Goal: Navigation & Orientation: Find specific page/section

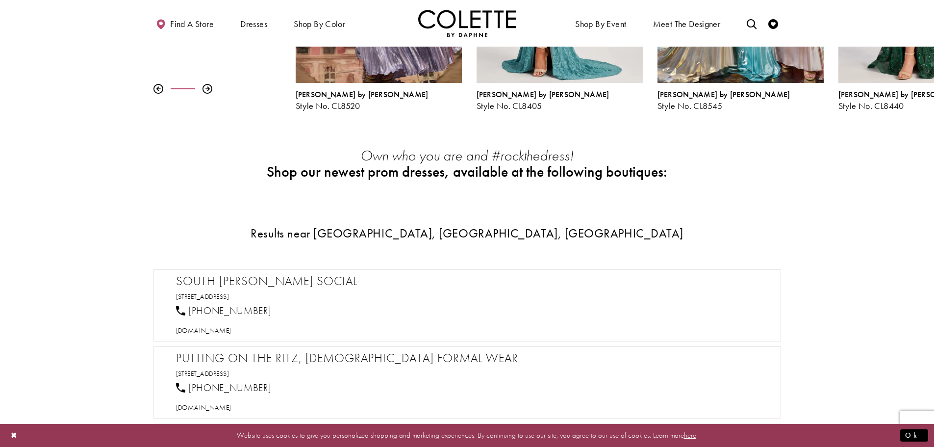
scroll to position [333, 0]
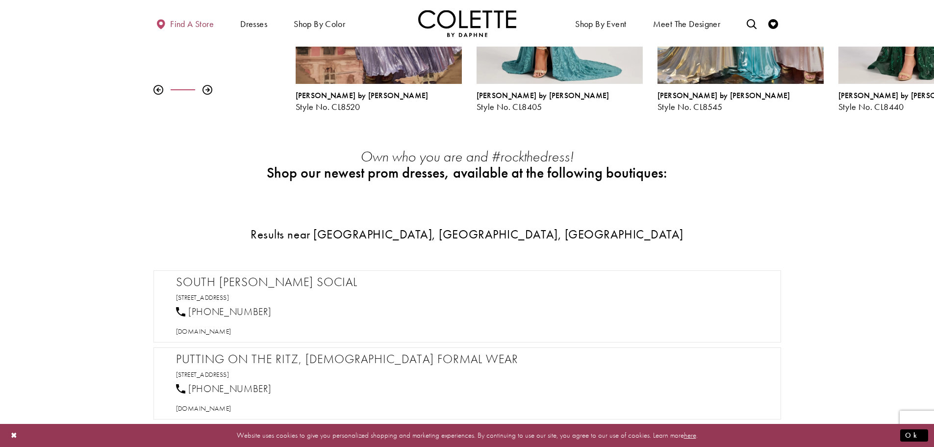
click at [190, 25] on span "Find a store" at bounding box center [192, 24] width 44 height 10
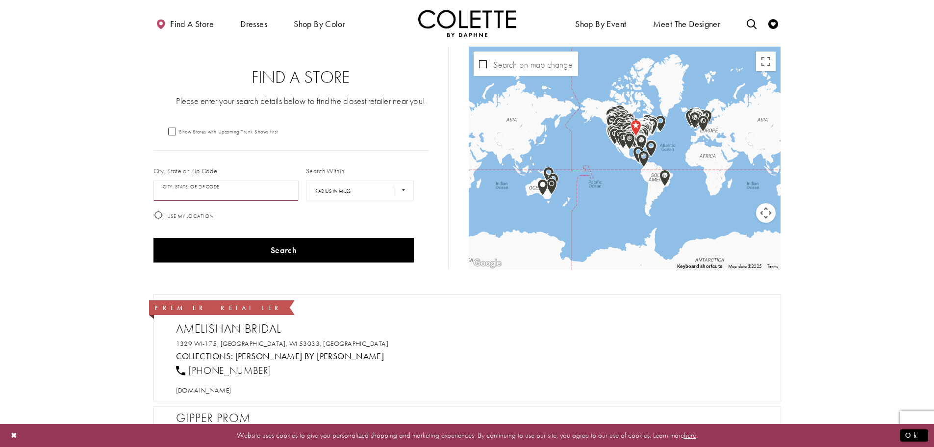
click at [197, 192] on input "City, State, or ZIP Code" at bounding box center [226, 190] width 146 height 21
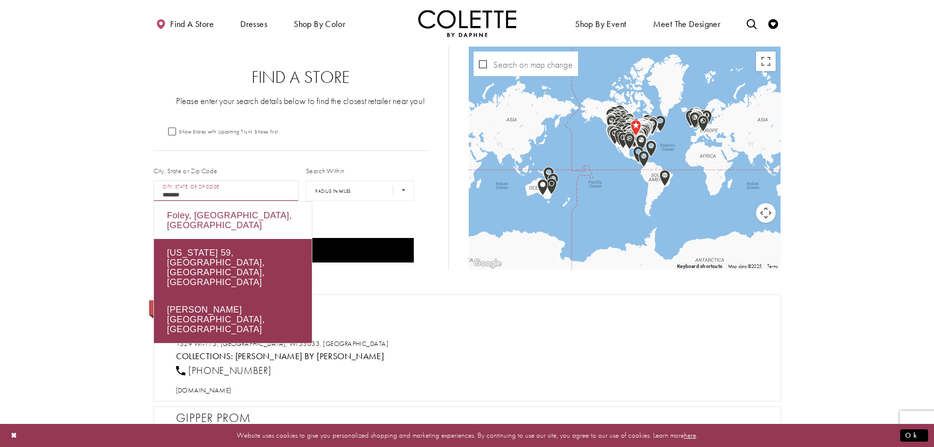
click at [191, 216] on div "Foley, AL, USA" at bounding box center [233, 219] width 158 height 37
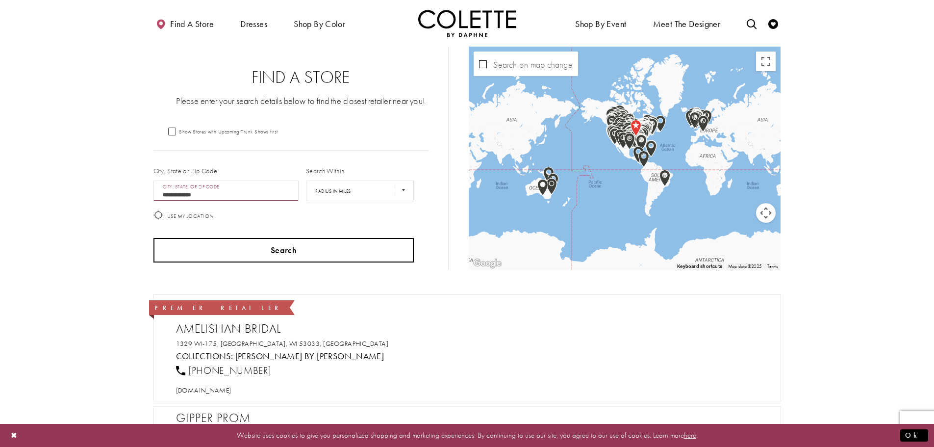
type input "**********"
click at [233, 254] on button "Search" at bounding box center [283, 250] width 261 height 25
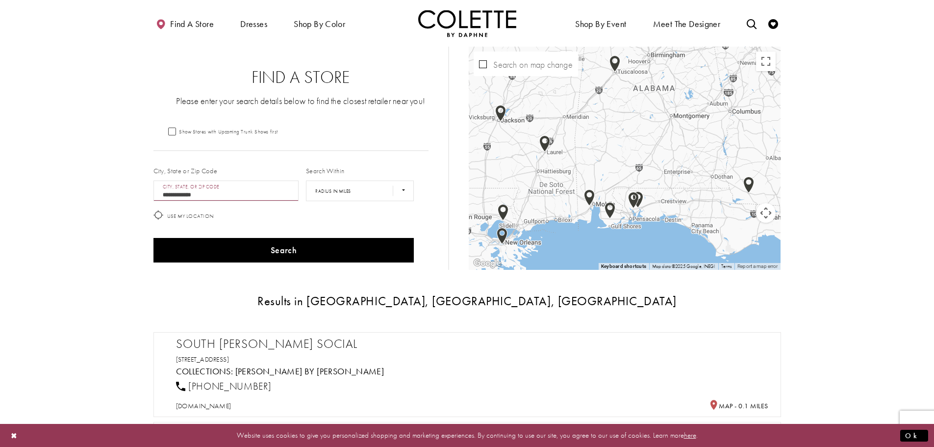
click at [267, 346] on h2 "South [PERSON_NAME] Social" at bounding box center [472, 343] width 592 height 15
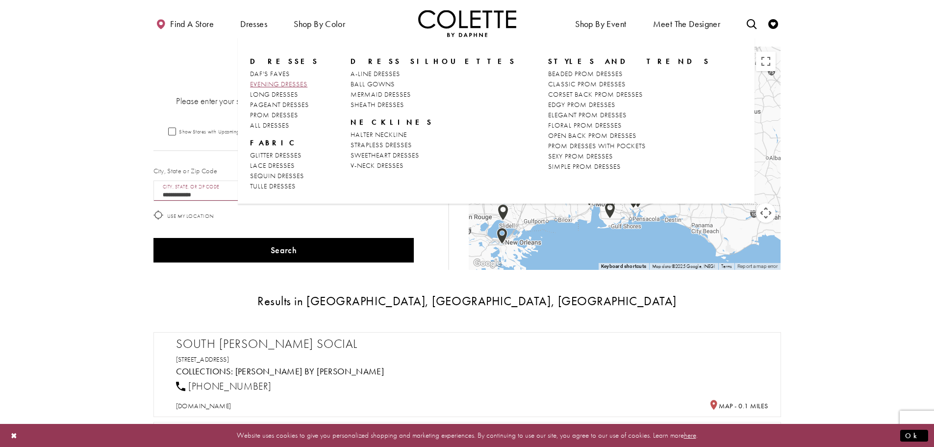
click at [270, 82] on span "EVENING DRESSES" at bounding box center [278, 83] width 57 height 9
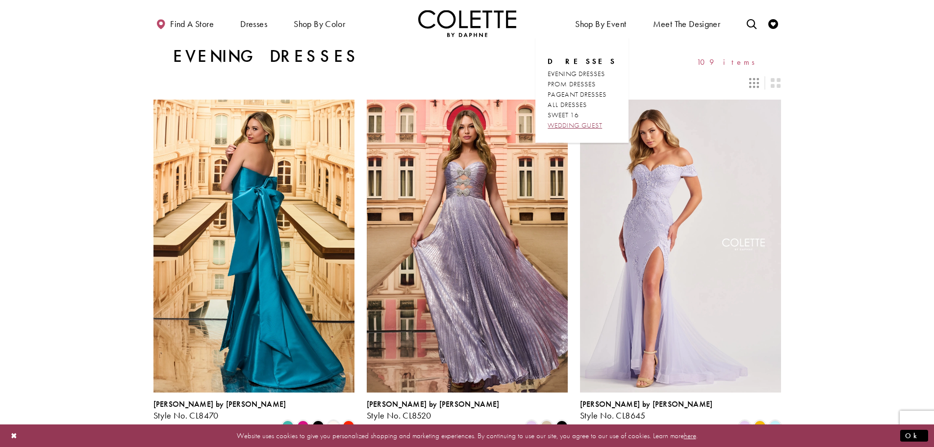
click at [587, 123] on span "WEDDING GUEST" at bounding box center [575, 125] width 54 height 9
